Goal: Task Accomplishment & Management: Manage account settings

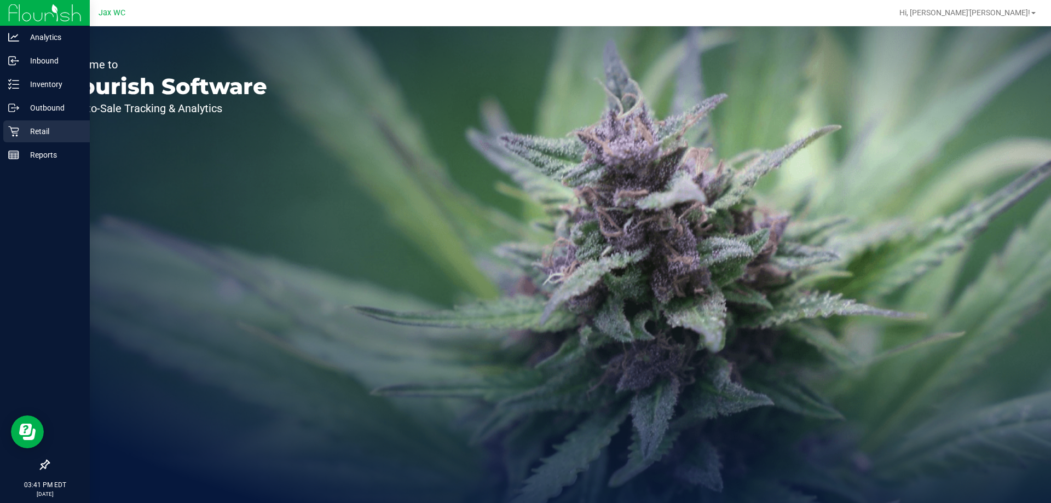
click at [39, 138] on div "Retail" at bounding box center [46, 131] width 86 height 22
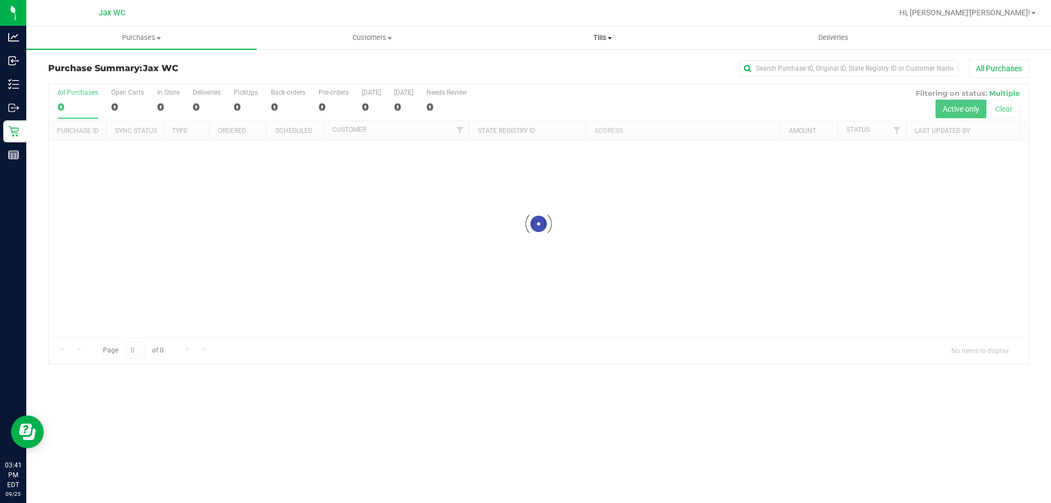
click at [605, 34] on span "Tills" at bounding box center [602, 38] width 229 height 10
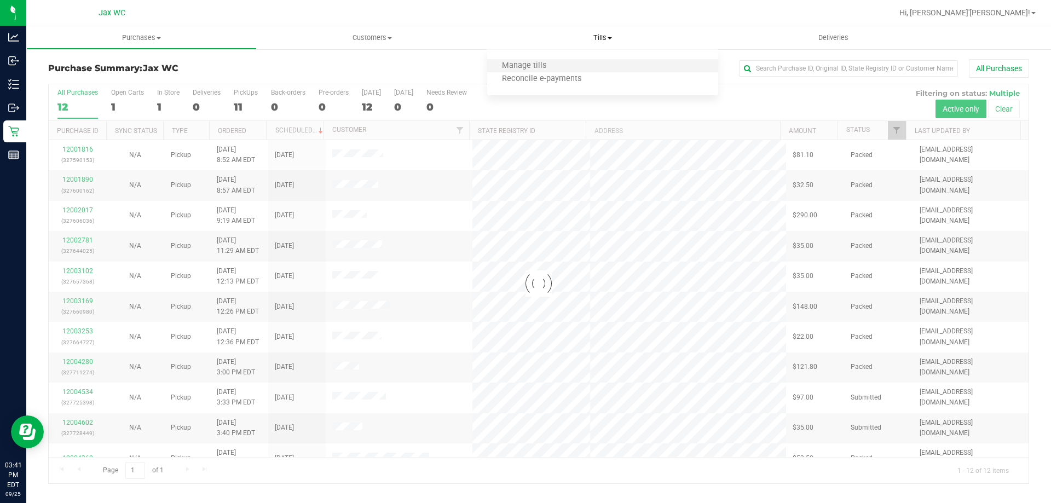
click at [569, 64] on li "Manage tills" at bounding box center [602, 66] width 230 height 13
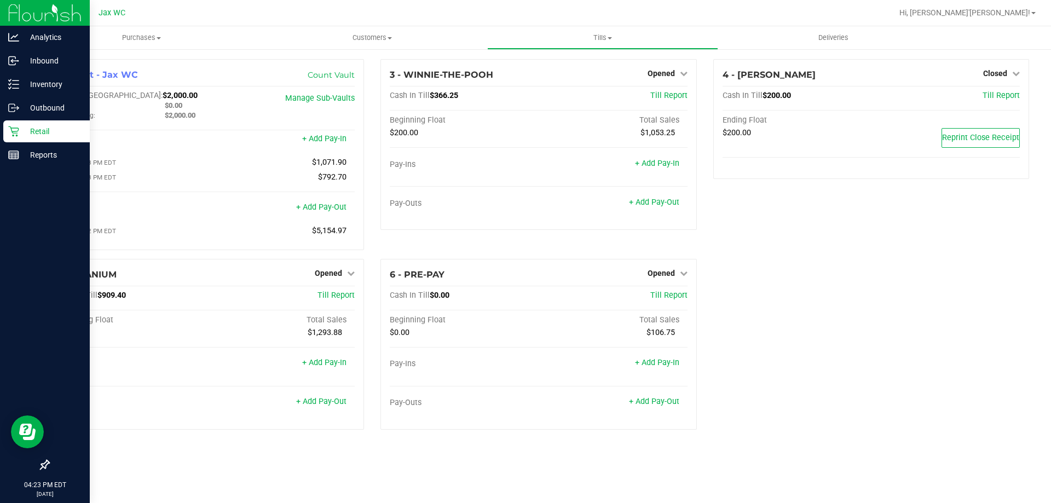
click at [44, 132] on p "Retail" at bounding box center [52, 131] width 66 height 13
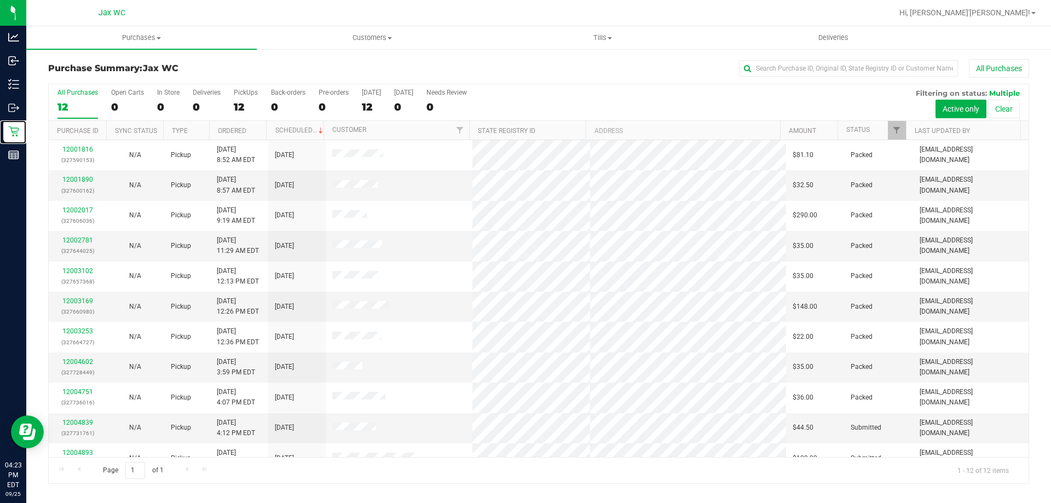
scroll to position [47, 0]
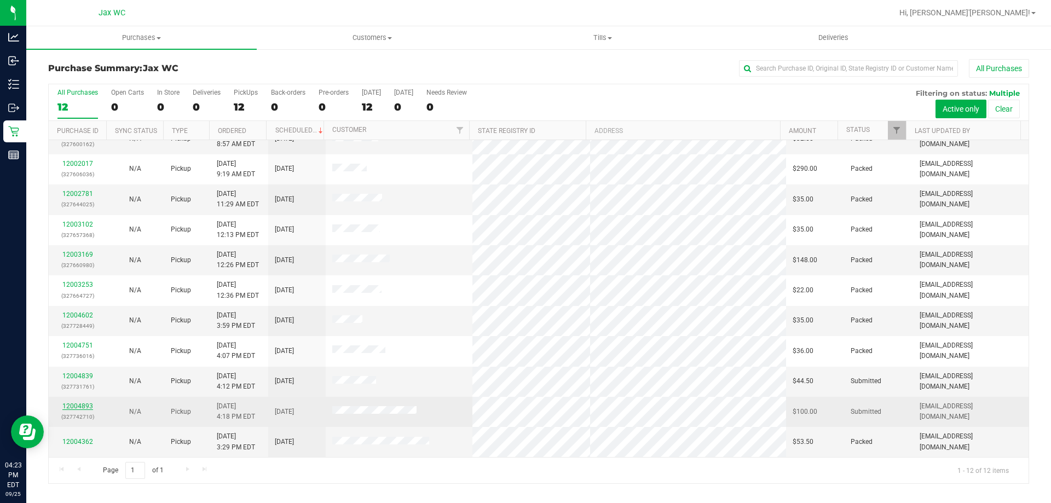
click at [76, 403] on link "12004893" at bounding box center [77, 406] width 31 height 8
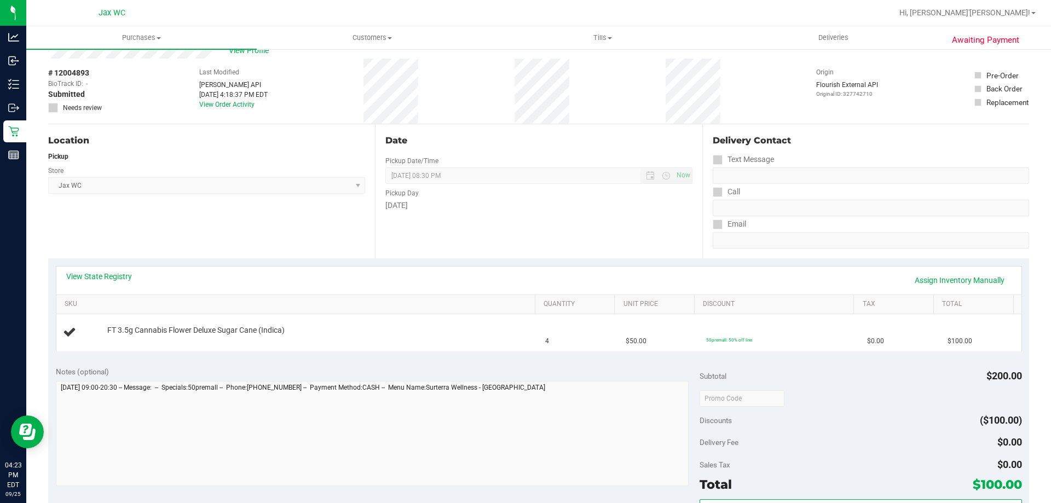
scroll to position [55, 0]
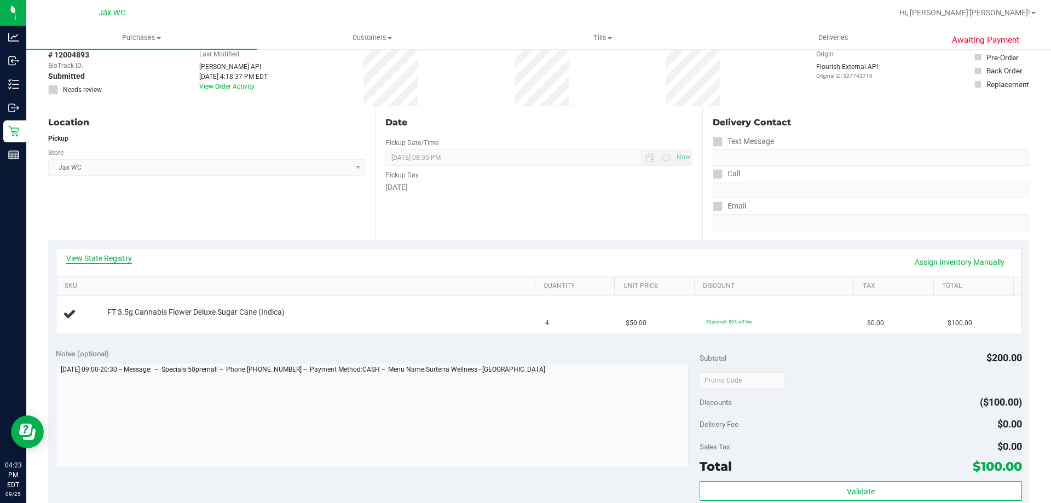
click at [100, 256] on link "View State Registry" at bounding box center [99, 258] width 66 height 11
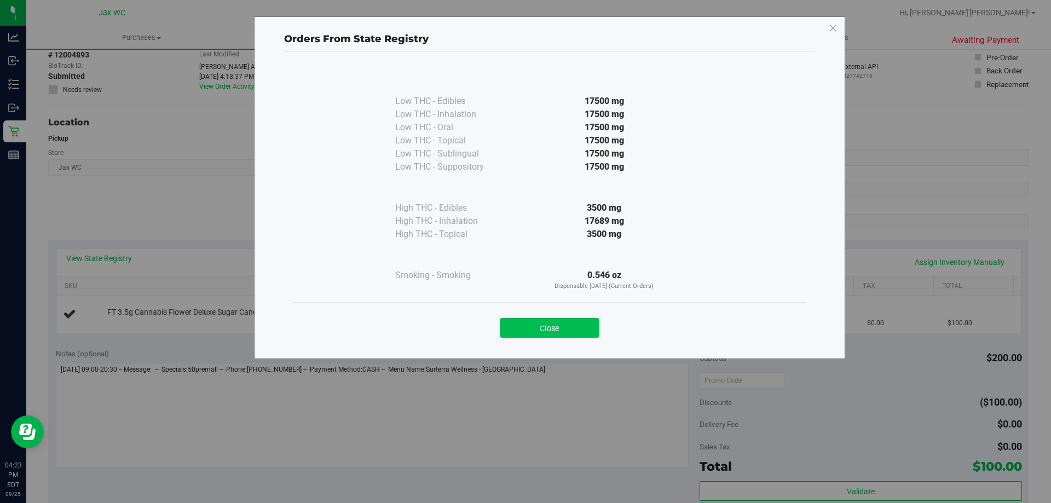
click at [558, 332] on button "Close" at bounding box center [550, 328] width 100 height 20
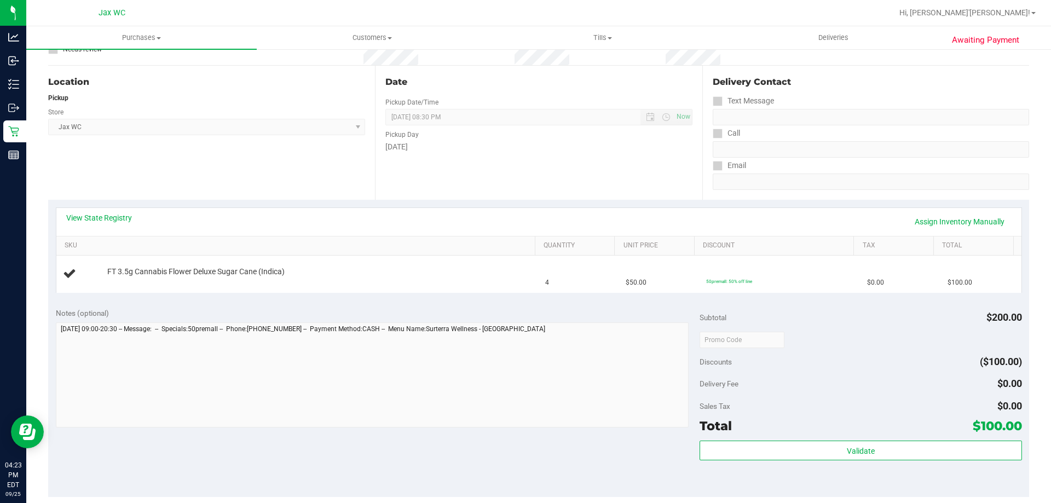
scroll to position [219, 0]
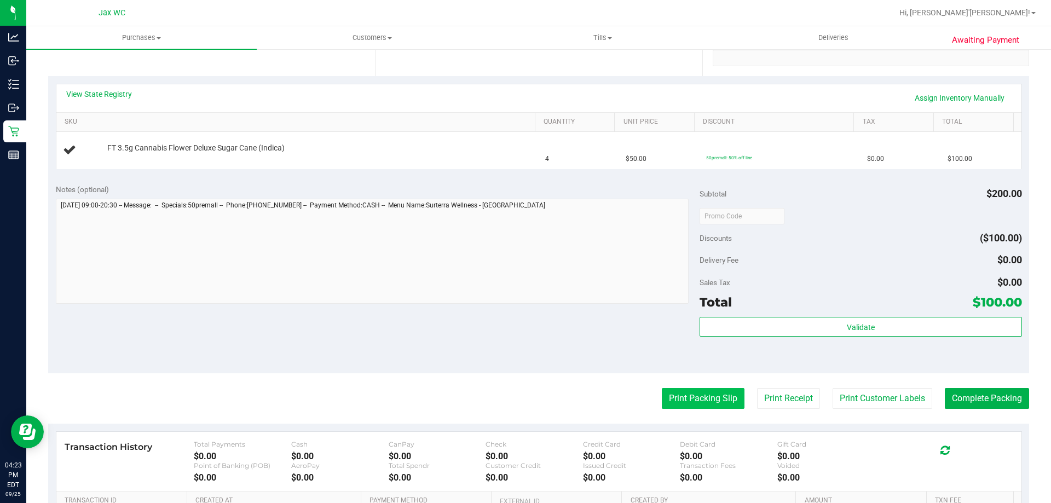
click at [695, 401] on button "Print Packing Slip" at bounding box center [703, 398] width 83 height 21
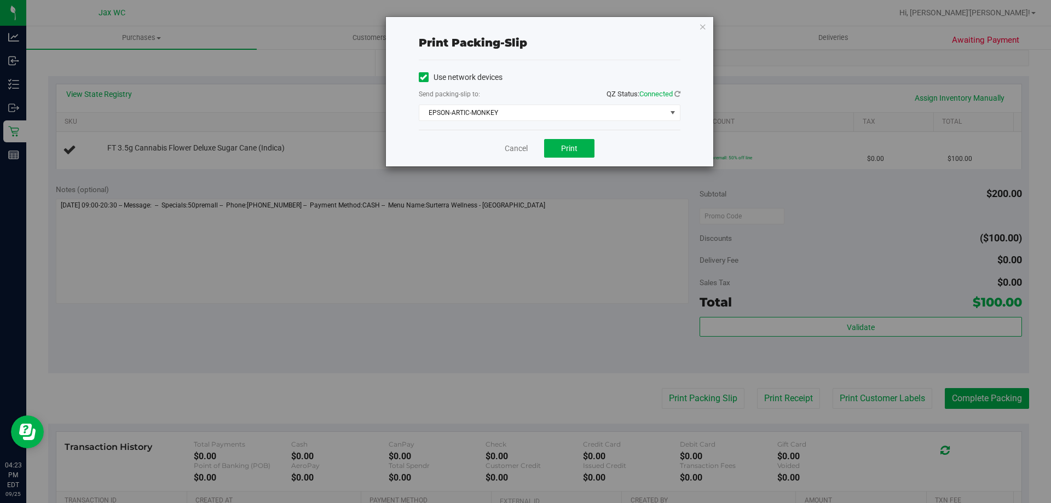
click at [534, 122] on div "Use network devices Send packing-slip to: QZ Status: Connected EPSON-ARTIC-MONK…" at bounding box center [550, 95] width 262 height 70
click at [530, 108] on span "EPSON-ARTIC-MONKEY" at bounding box center [542, 112] width 247 height 15
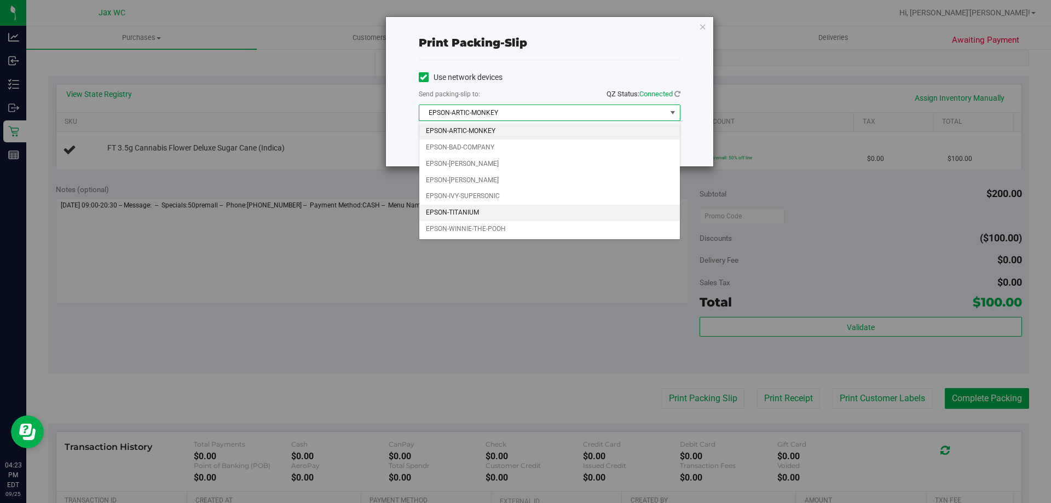
click at [465, 212] on li "EPSON-TITANIUM" at bounding box center [549, 213] width 261 height 16
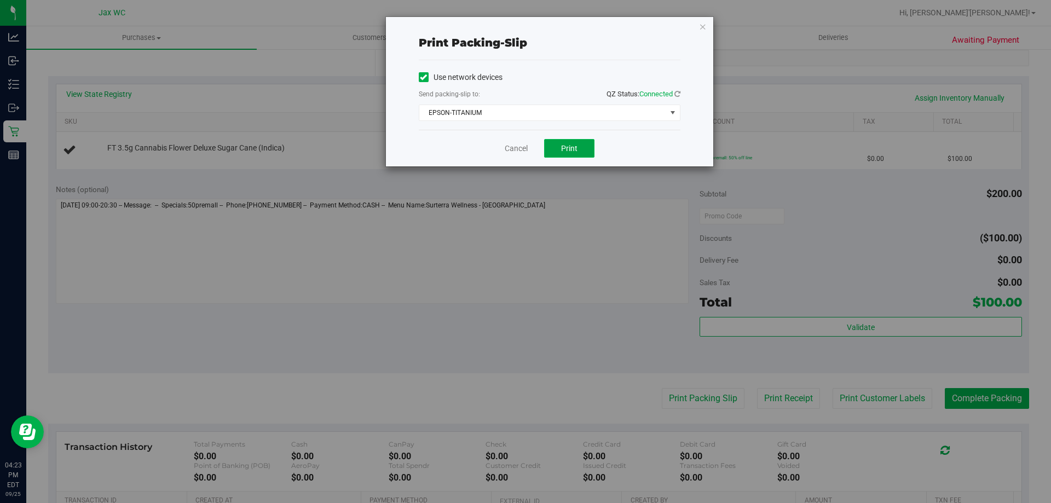
click at [569, 147] on span "Print" at bounding box center [569, 148] width 16 height 9
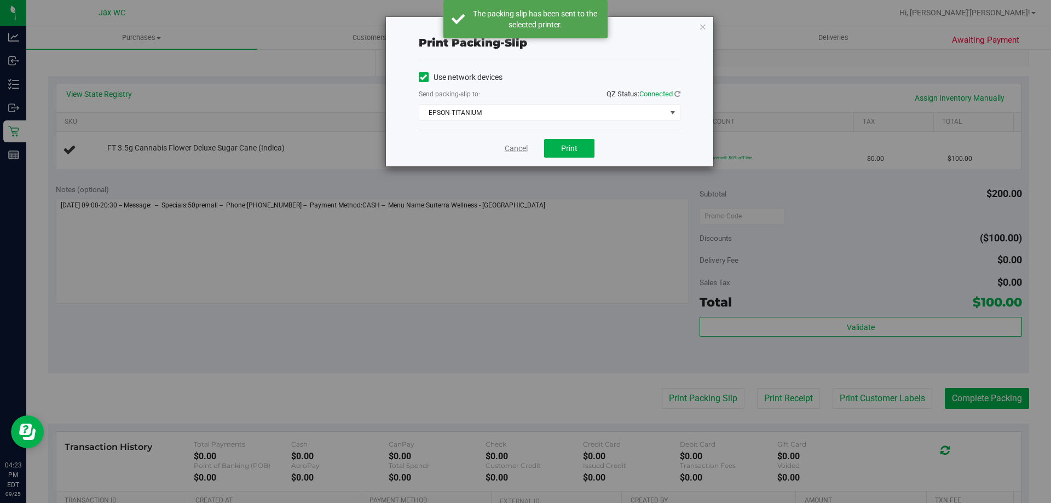
click at [518, 148] on link "Cancel" at bounding box center [516, 148] width 23 height 11
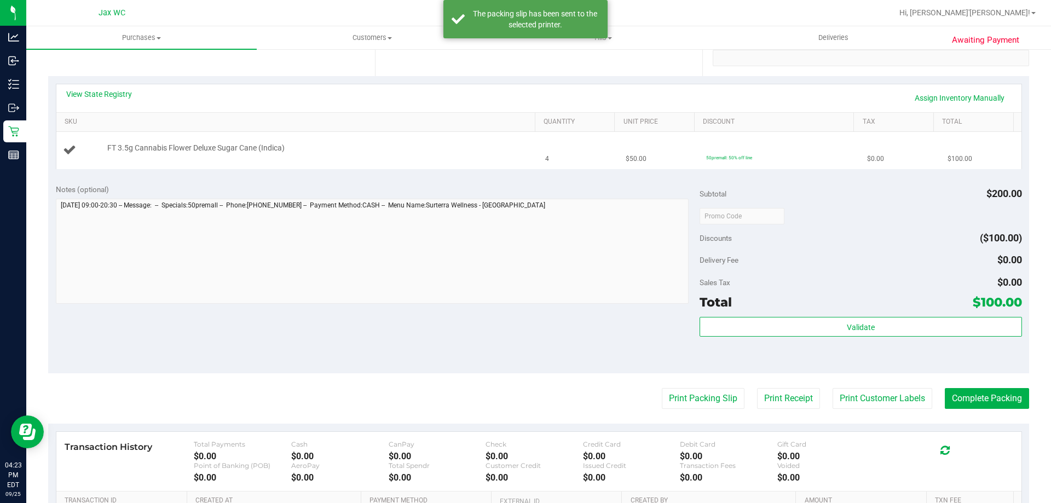
click at [370, 139] on td "FT 3.5g Cannabis Flower Deluxe Sugar Cane (Indica)" at bounding box center [297, 150] width 483 height 37
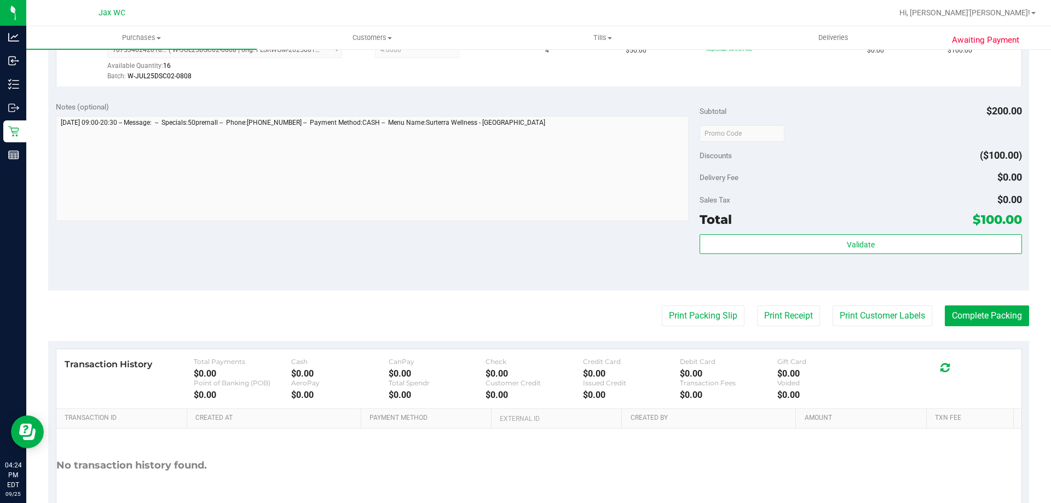
scroll to position [328, 0]
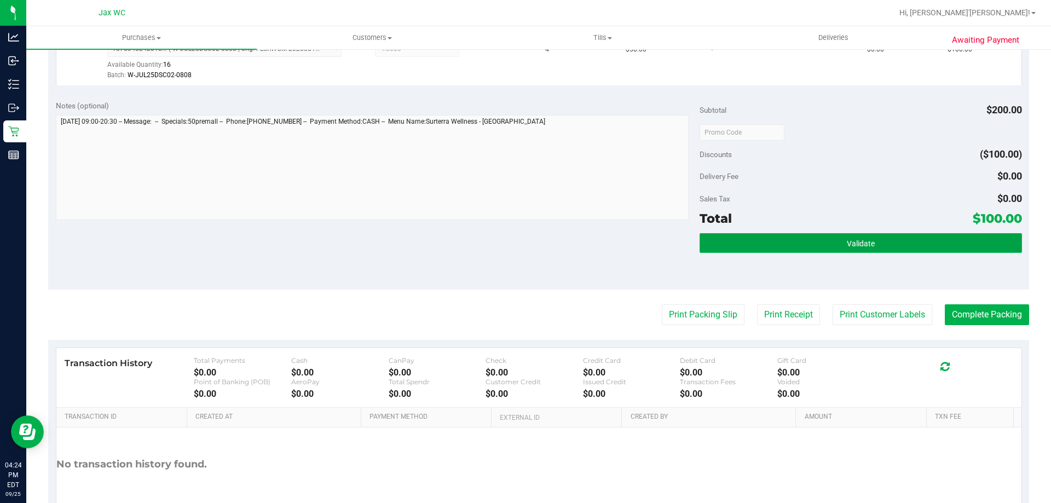
click at [922, 247] on button "Validate" at bounding box center [861, 243] width 322 height 20
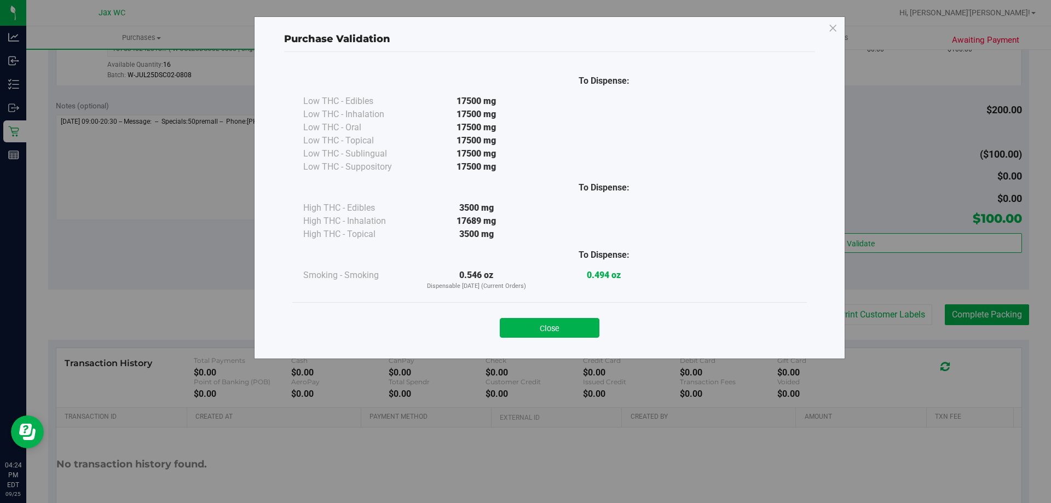
click at [968, 311] on div "Purchase Validation To Dispense: Low THC - Edibles 17500 mg" at bounding box center [529, 251] width 1059 height 503
click at [597, 329] on button "Close" at bounding box center [550, 328] width 100 height 20
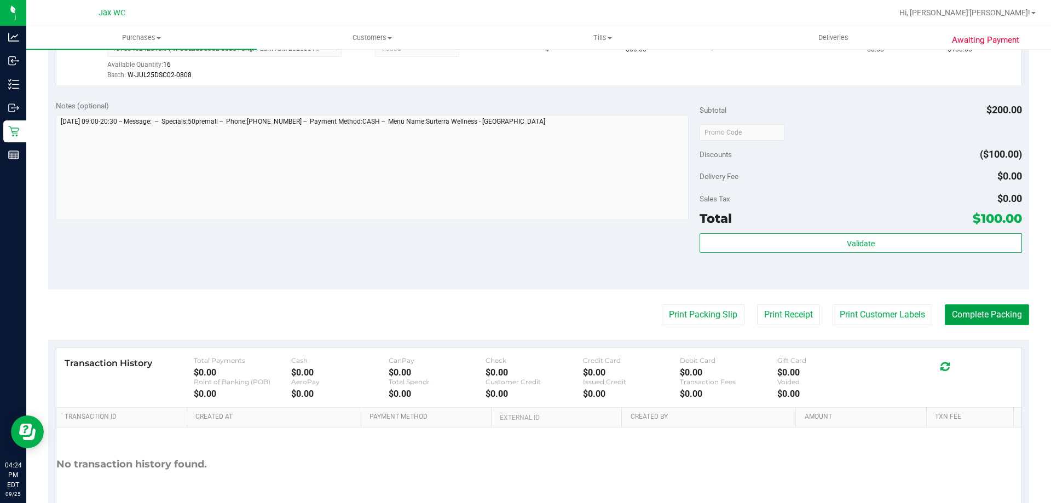
click at [981, 318] on button "Complete Packing" at bounding box center [987, 314] width 84 height 21
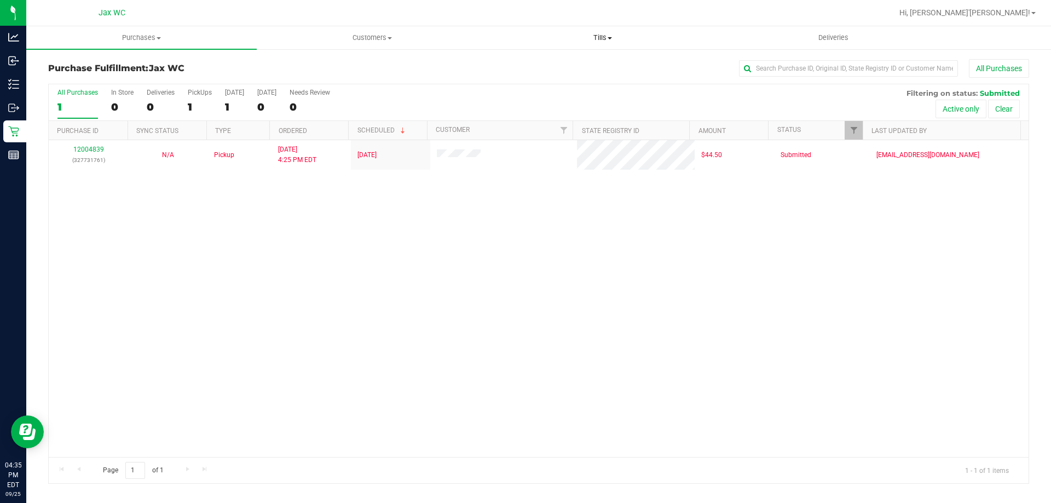
click at [607, 34] on span "Tills" at bounding box center [602, 38] width 229 height 10
click at [553, 65] on span "Manage tills" at bounding box center [524, 65] width 74 height 9
